Goal: Information Seeking & Learning: Learn about a topic

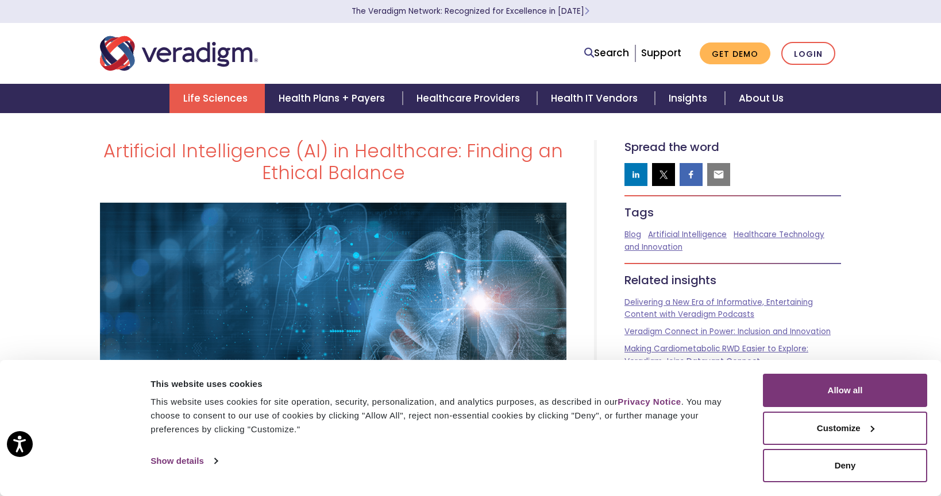
click at [234, 102] on link "Life Sciences" at bounding box center [216, 98] width 95 height 29
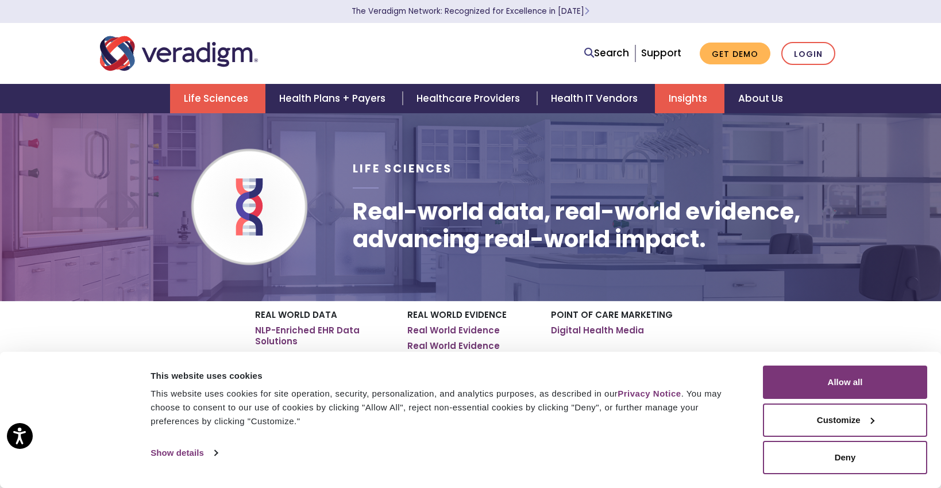
click at [697, 100] on link "Insights" at bounding box center [690, 98] width 70 height 29
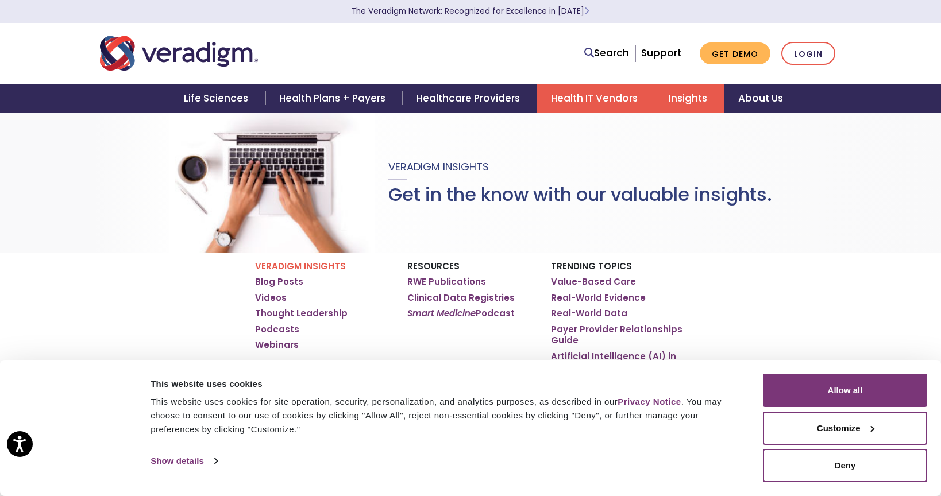
click at [608, 103] on link "Health IT Vendors" at bounding box center [596, 98] width 118 height 29
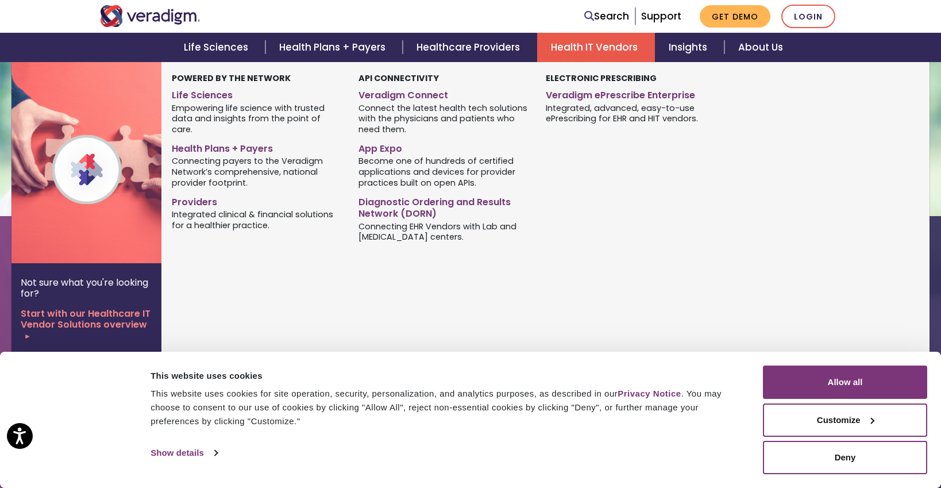
scroll to position [2158, 0]
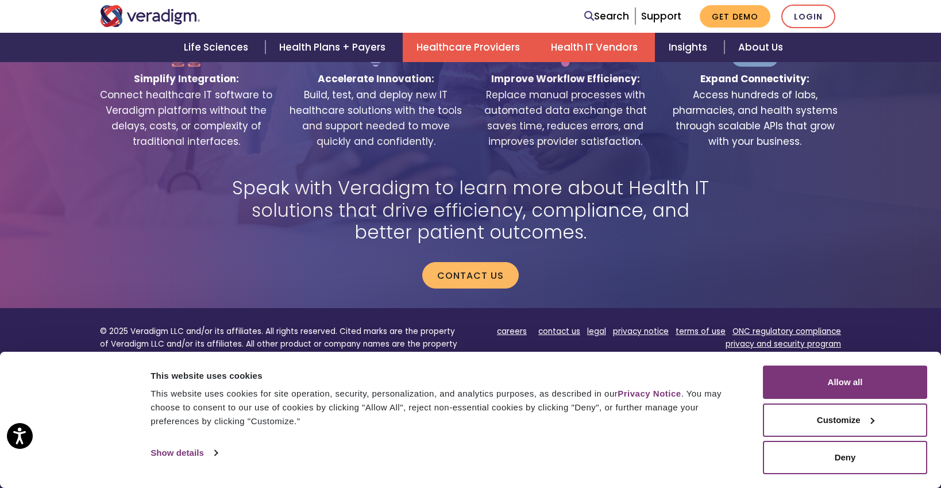
click at [476, 46] on link "Healthcare Providers" at bounding box center [470, 47] width 134 height 29
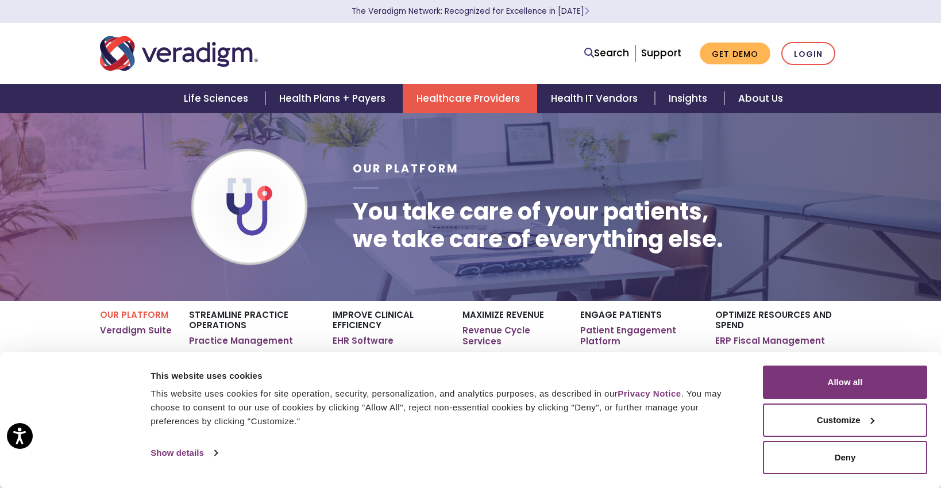
click at [438, 101] on link "Healthcare Providers" at bounding box center [470, 98] width 134 height 29
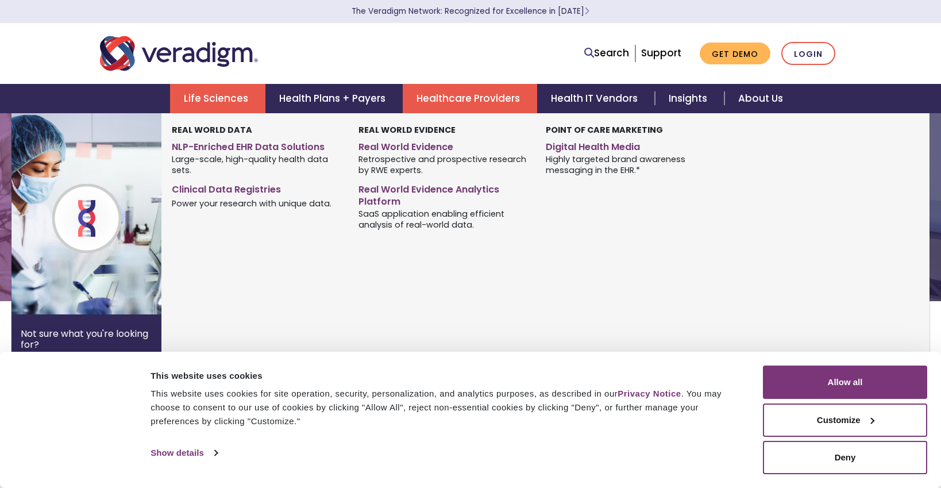
click at [223, 101] on link "Life Sciences" at bounding box center [217, 98] width 95 height 29
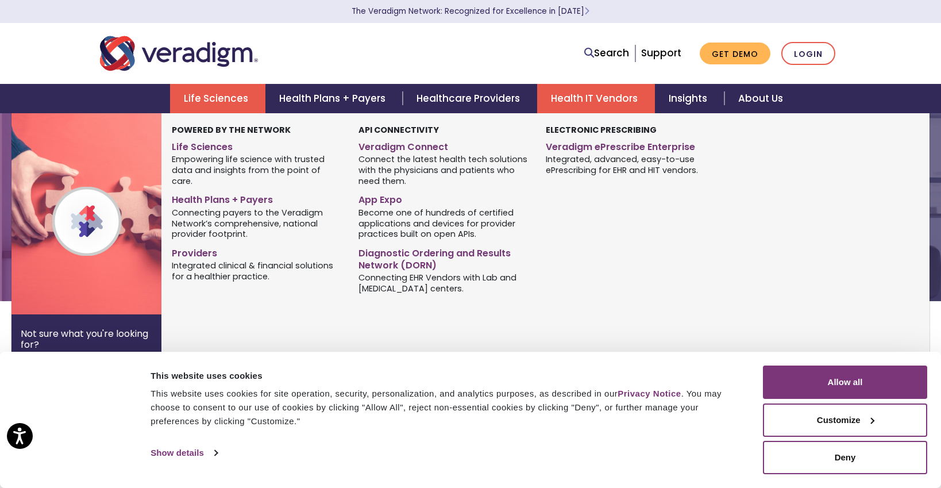
click at [580, 98] on link "Health IT Vendors" at bounding box center [596, 98] width 118 height 29
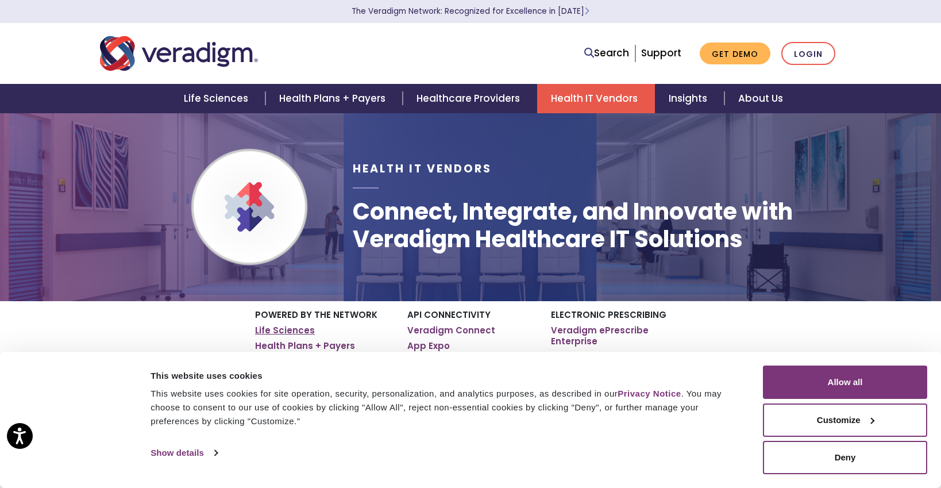
click at [273, 330] on link "Life Sciences" at bounding box center [285, 330] width 60 height 11
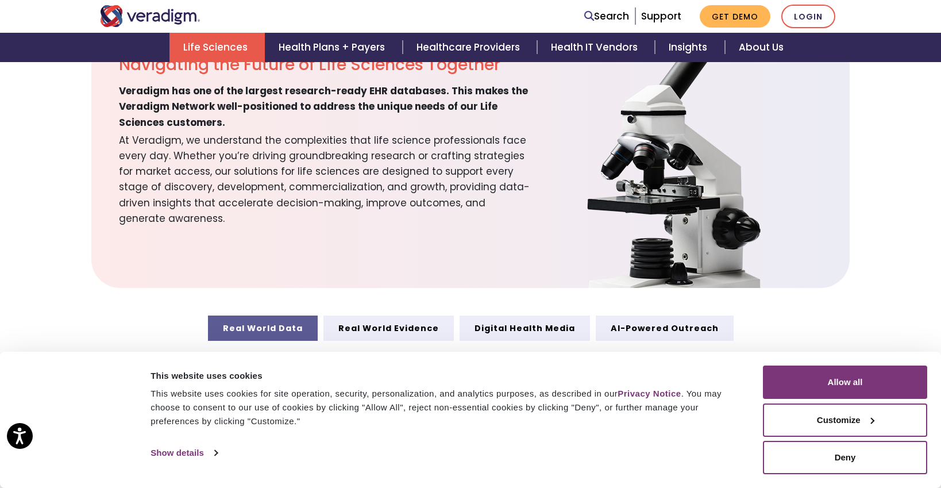
scroll to position [550, 0]
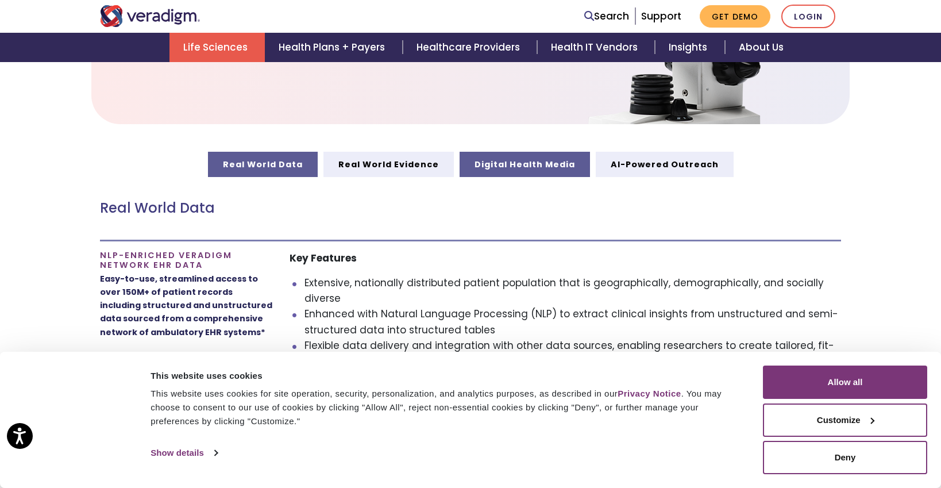
click at [529, 166] on link "Digital Health Media" at bounding box center [525, 164] width 130 height 25
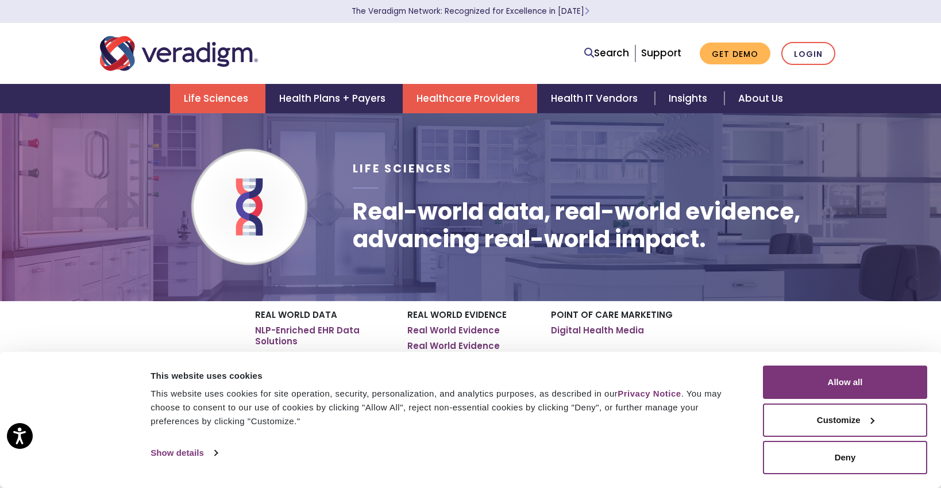
click at [474, 98] on link "Healthcare Providers" at bounding box center [470, 98] width 134 height 29
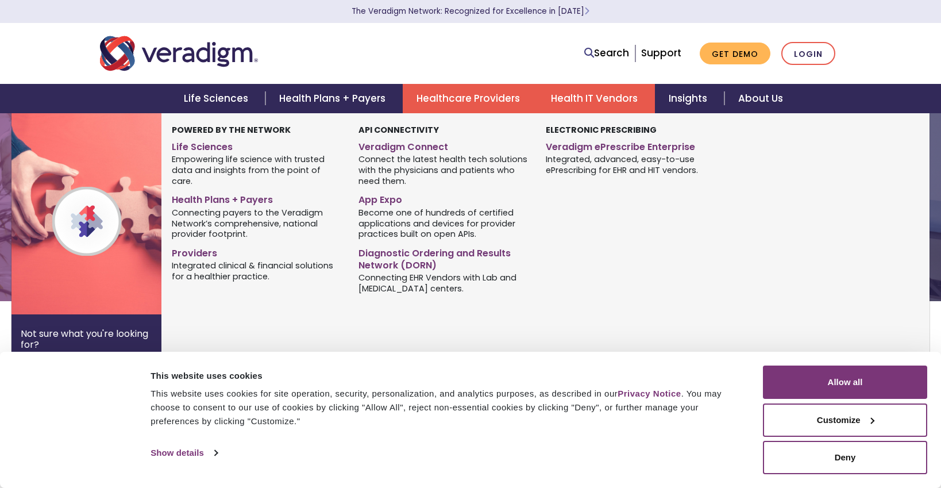
click at [602, 106] on link "Health IT Vendors" at bounding box center [596, 98] width 118 height 29
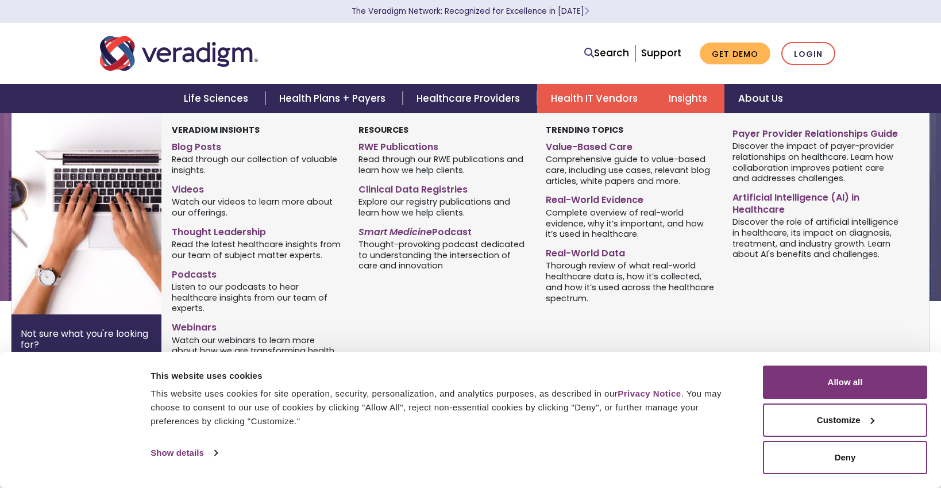
click at [694, 106] on link "Insights" at bounding box center [690, 98] width 70 height 29
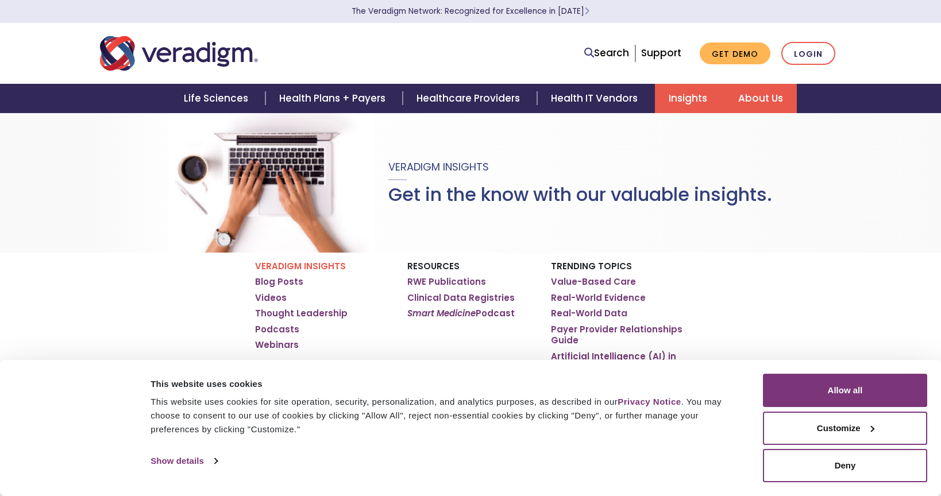
click at [744, 104] on link "About Us" at bounding box center [760, 98] width 72 height 29
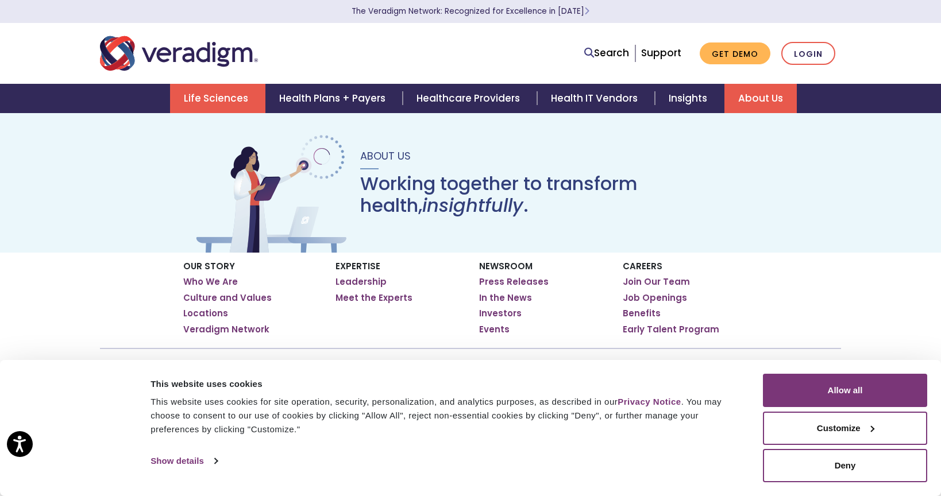
click at [224, 92] on link "Life Sciences" at bounding box center [217, 98] width 95 height 29
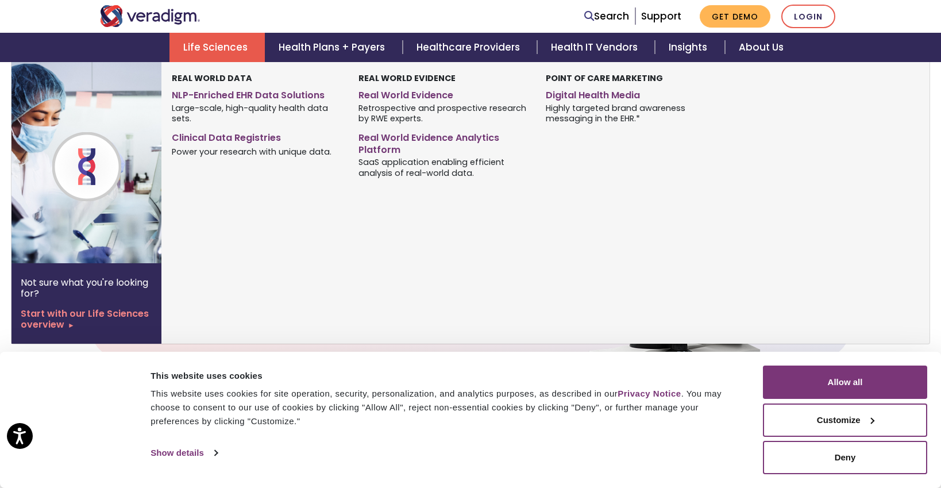
scroll to position [317, 0]
click at [97, 315] on link "Start with our Life Sciences overview" at bounding box center [87, 319] width 132 height 22
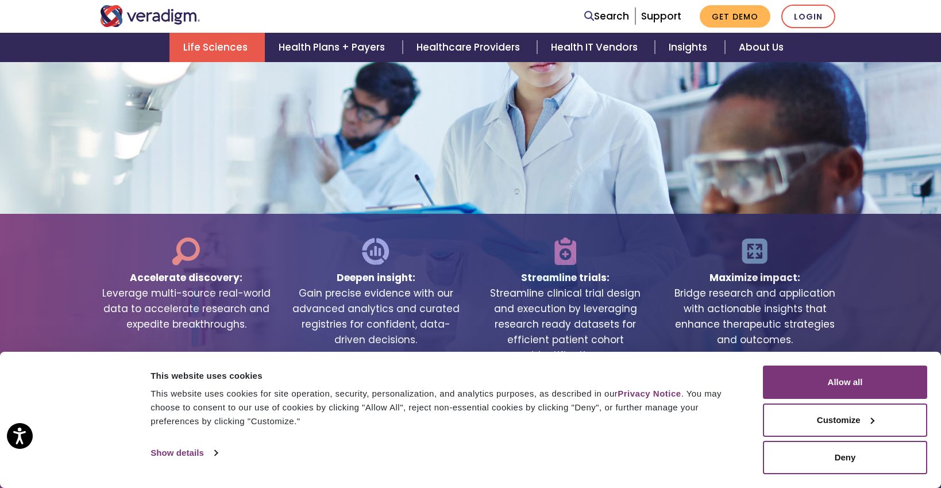
scroll to position [2285, 0]
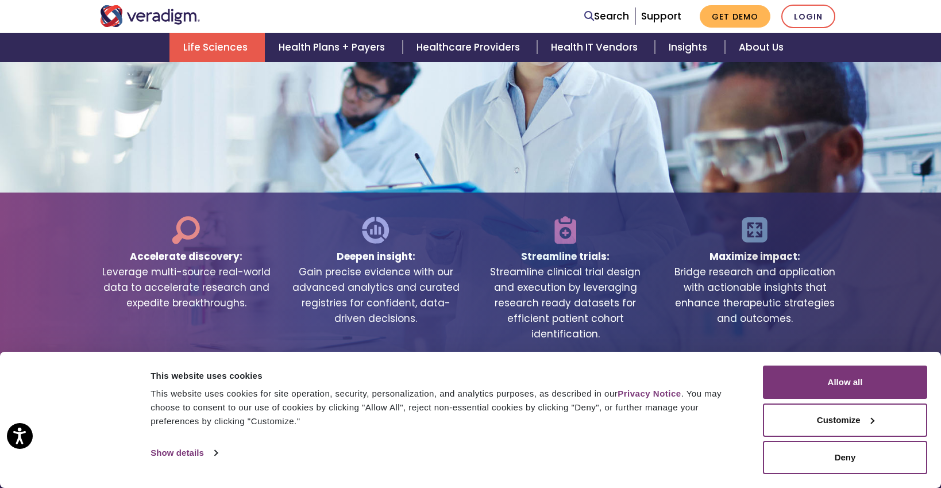
click at [749, 236] on img at bounding box center [755, 229] width 30 height 29
click at [569, 269] on span "Streamline clinical trial design and execution by leveraging research ready dat…" at bounding box center [565, 303] width 172 height 78
click at [566, 264] on span "Streamline trials:" at bounding box center [565, 254] width 88 height 20
click at [511, 295] on span "Streamline clinical trial design and execution by leveraging research ready dat…" at bounding box center [565, 303] width 172 height 78
drag, startPoint x: 375, startPoint y: 241, endPoint x: 384, endPoint y: 241, distance: 9.2
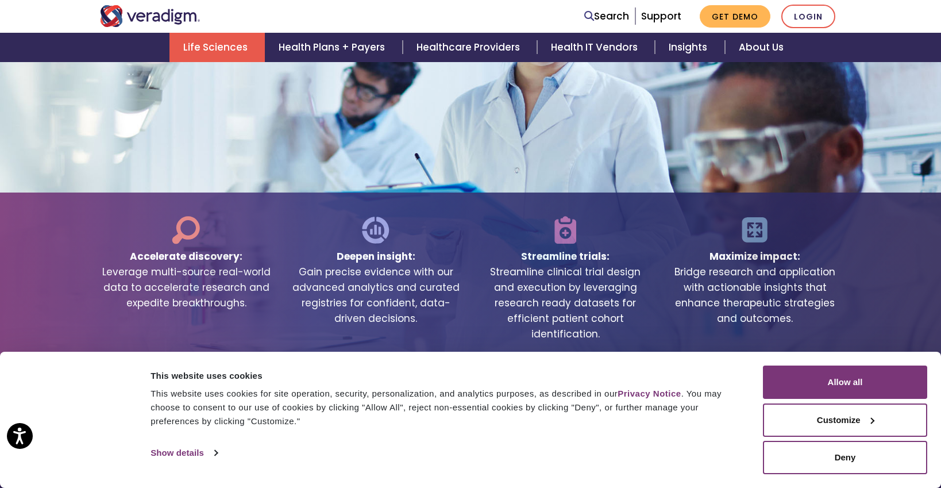
click at [375, 241] on img at bounding box center [376, 229] width 30 height 29
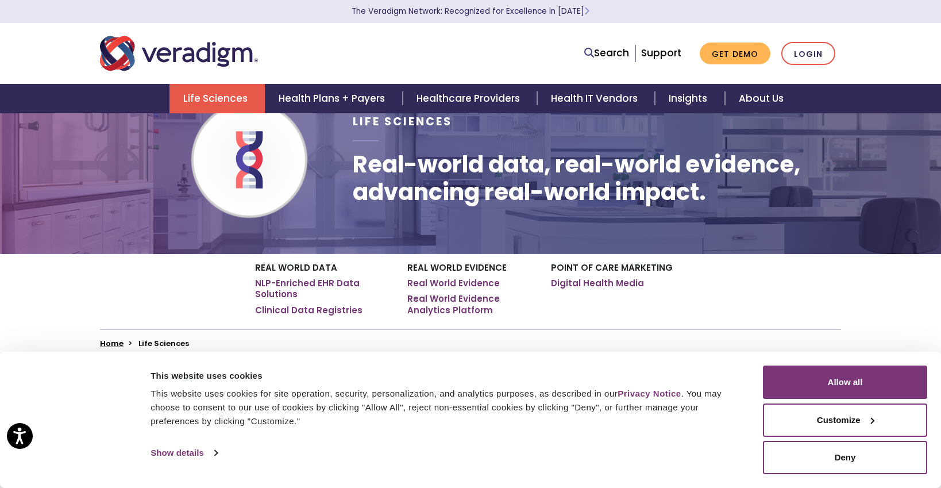
scroll to position [0, 0]
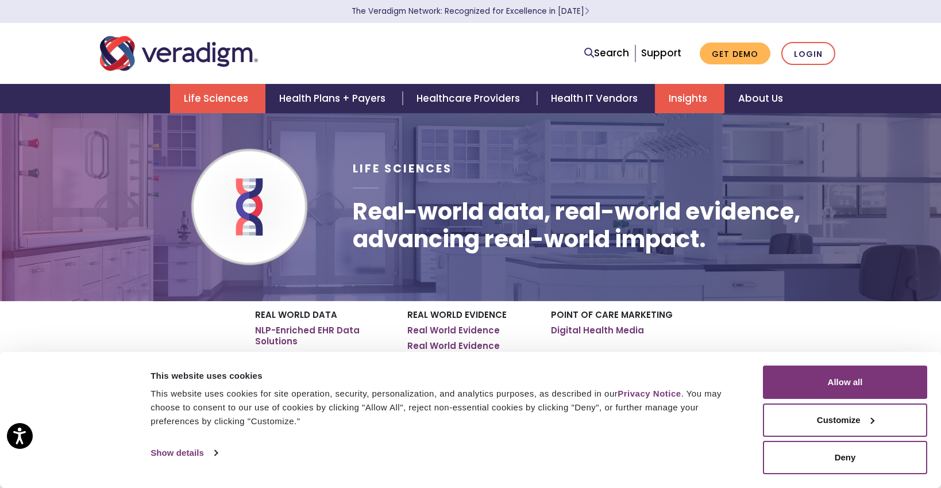
click at [682, 107] on link "Insights" at bounding box center [690, 98] width 70 height 29
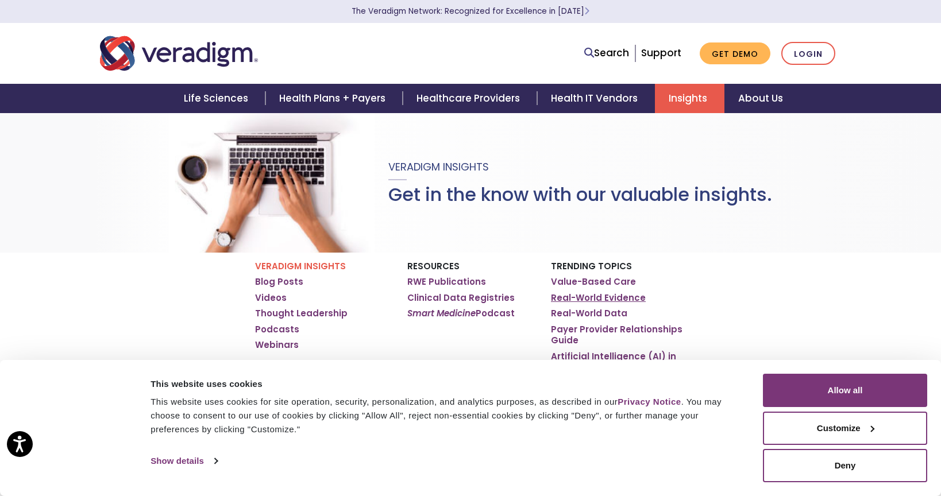
click at [591, 299] on link "Real-World Evidence" at bounding box center [598, 297] width 95 height 11
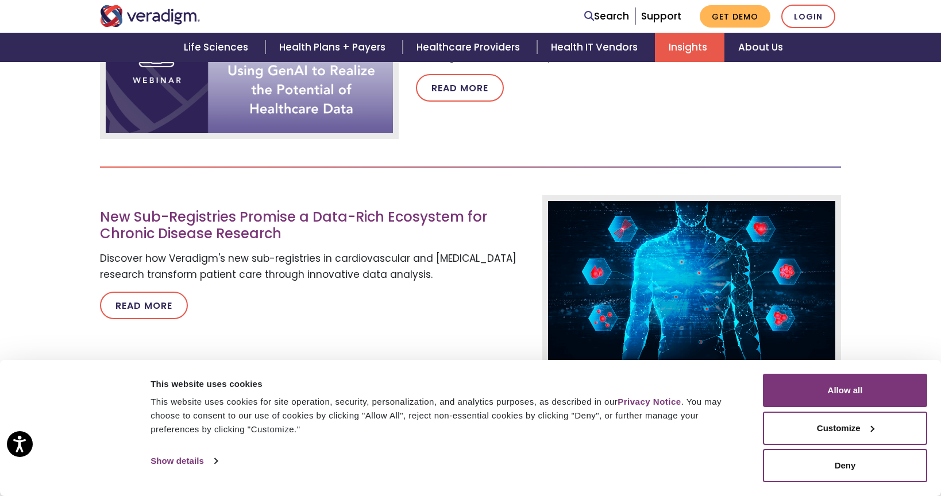
scroll to position [4299, 0]
